Goal: Navigation & Orientation: Find specific page/section

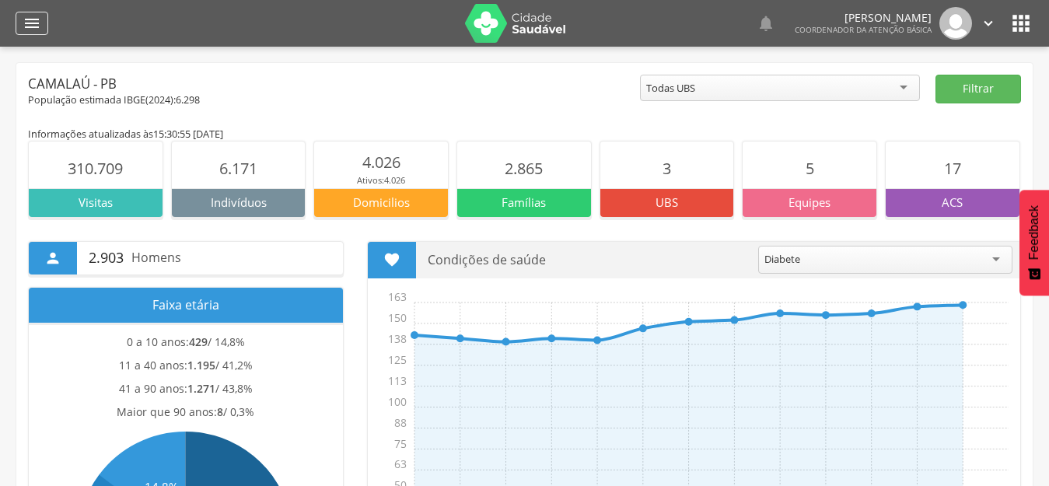
click at [19, 26] on div "" at bounding box center [32, 23] width 33 height 23
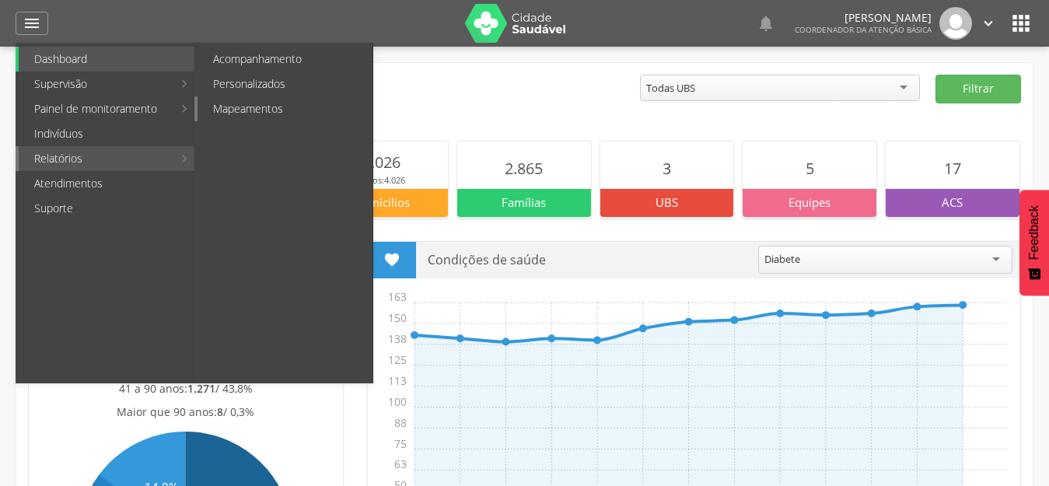
click at [249, 109] on link "Mapeamentos" at bounding box center [284, 108] width 175 height 25
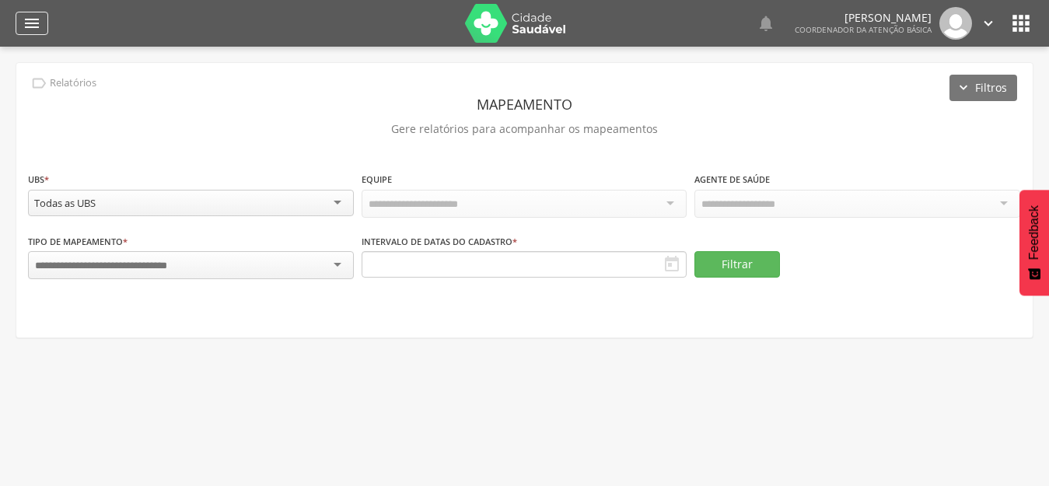
click at [18, 21] on div "" at bounding box center [32, 23] width 33 height 23
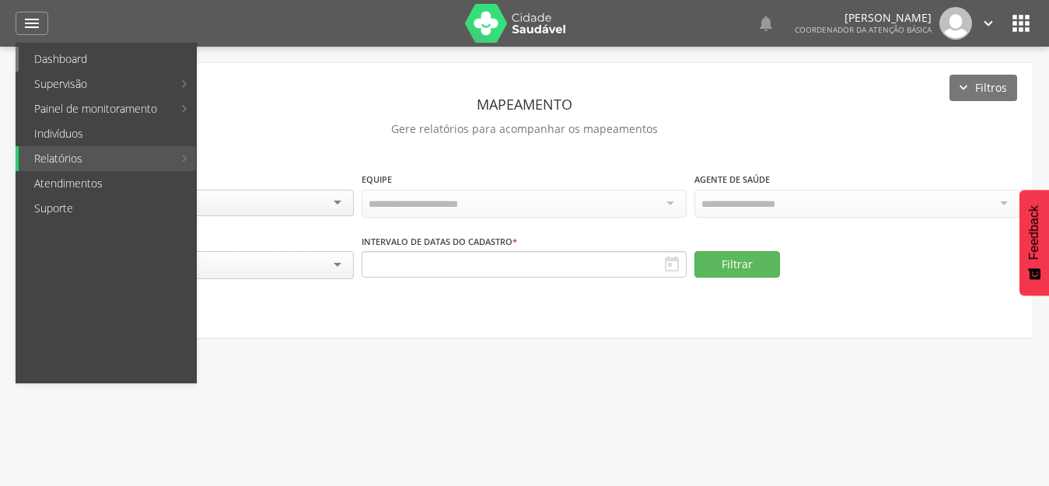
click at [105, 58] on link "Dashboard" at bounding box center [107, 59] width 177 height 25
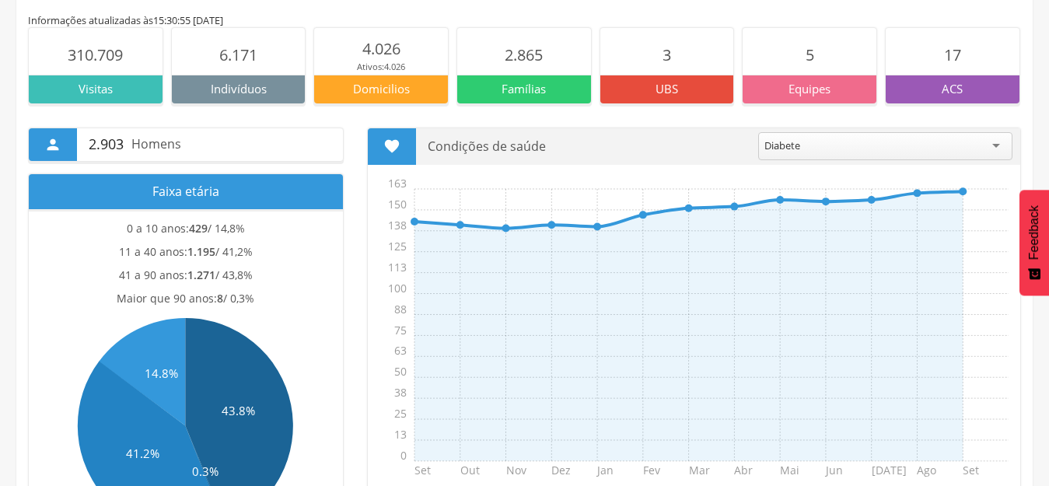
scroll to position [156, 0]
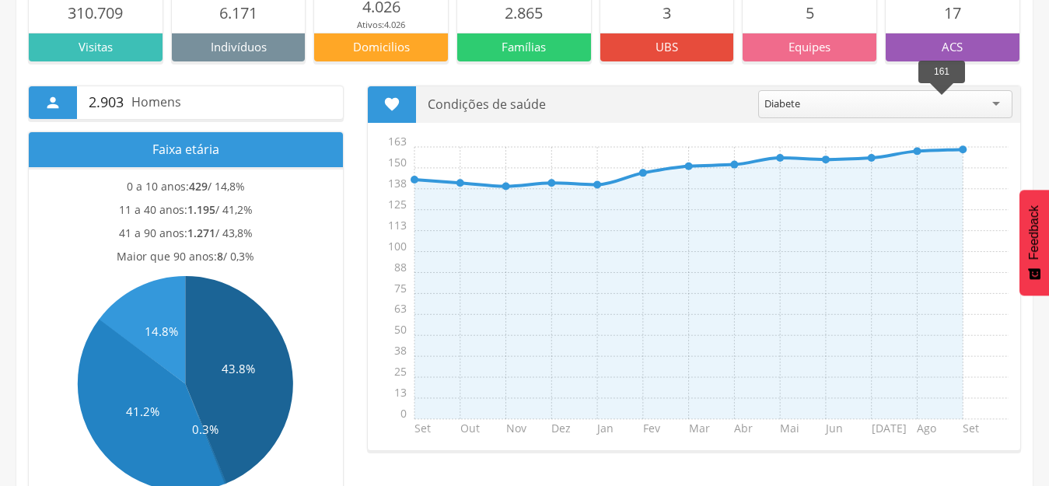
click at [963, 149] on line at bounding box center [963, 149] width 0 height 0
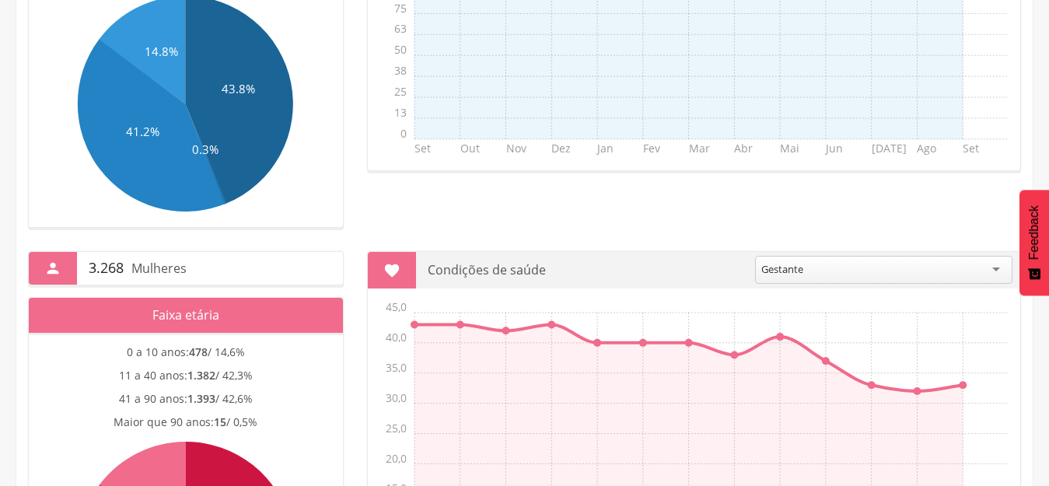
scroll to position [418, 0]
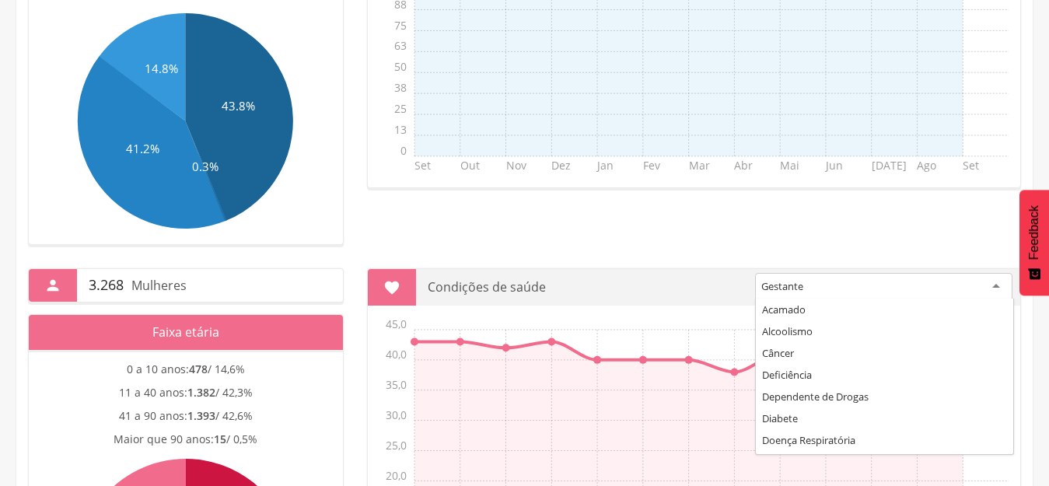
click at [887, 286] on div "Gestante" at bounding box center [883, 287] width 257 height 28
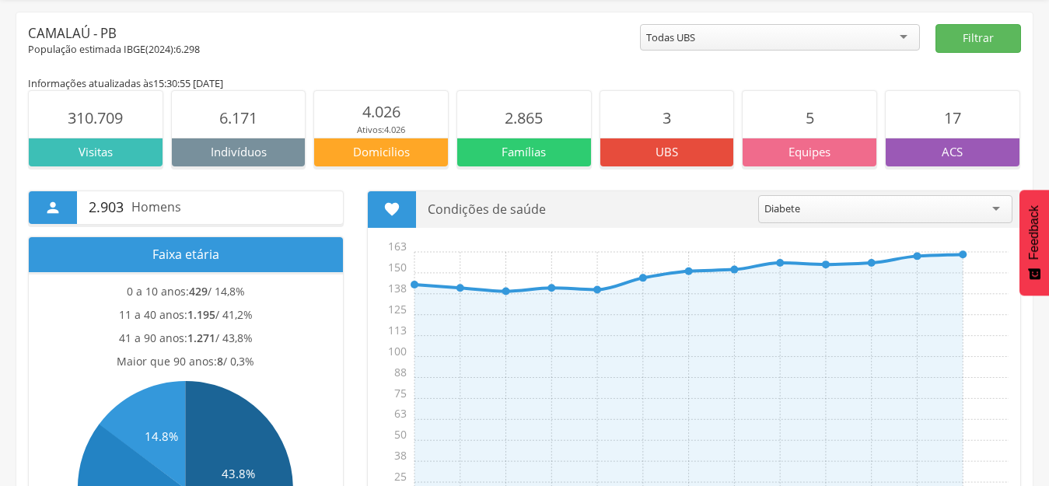
scroll to position [0, 0]
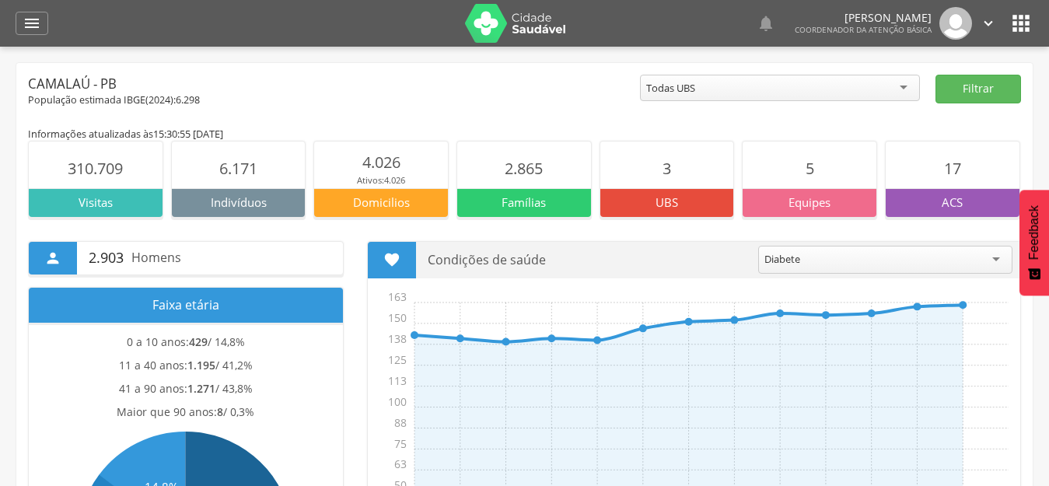
click at [1027, 26] on icon "" at bounding box center [1020, 23] width 25 height 25
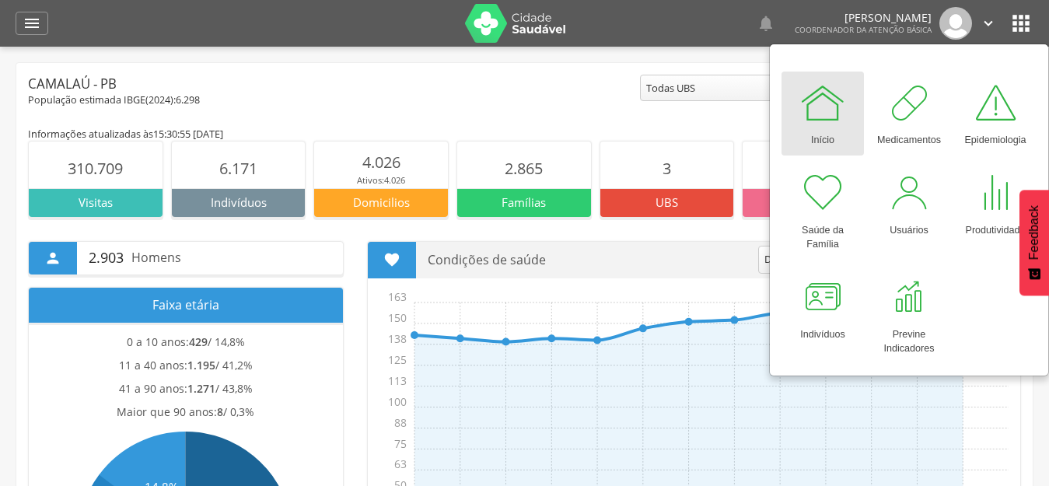
click at [967, 23] on img at bounding box center [955, 23] width 33 height 33
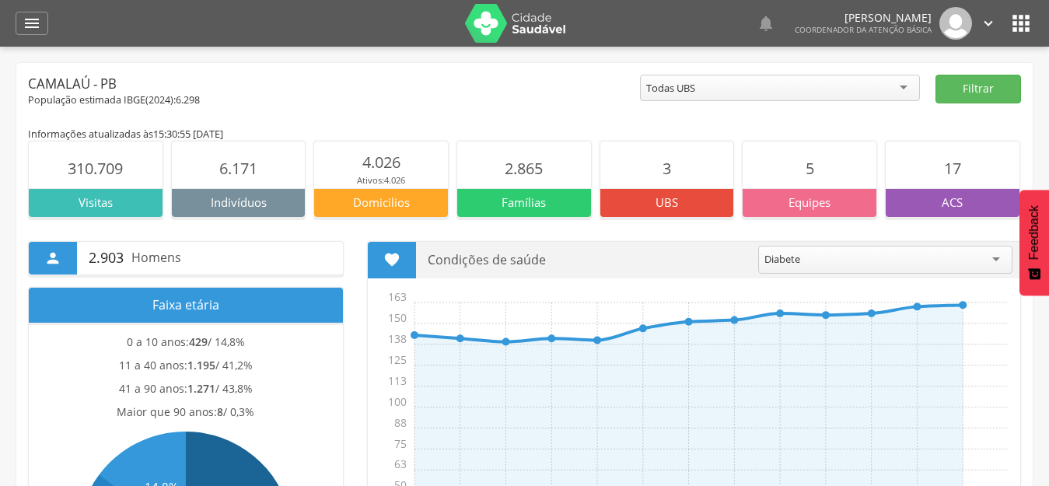
click at [987, 30] on icon "" at bounding box center [988, 23] width 17 height 17
click at [896, 95] on link "Sair" at bounding box center [934, 89] width 123 height 19
